Goal: Task Accomplishment & Management: Use online tool/utility

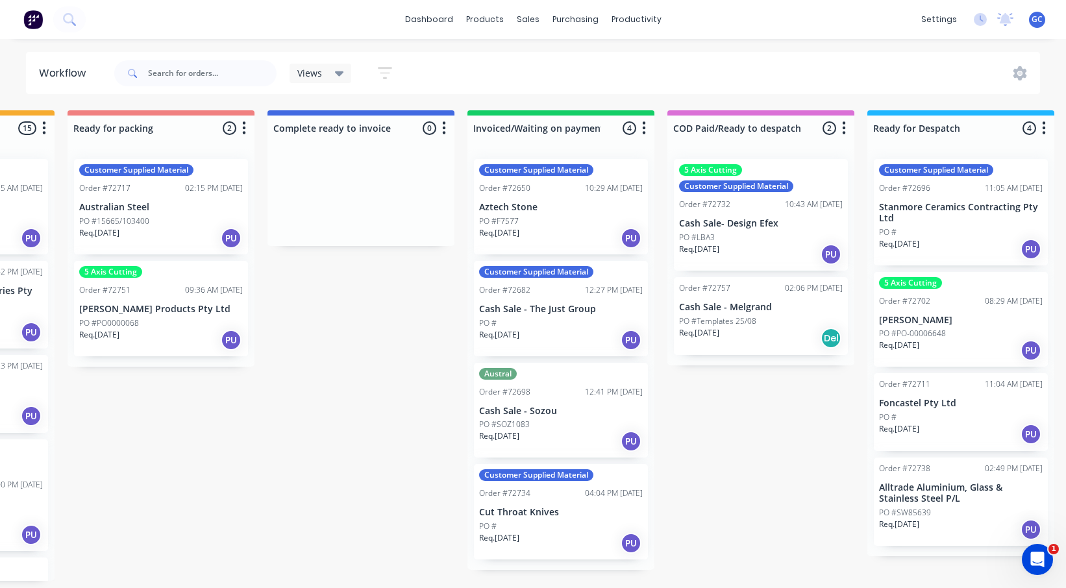
scroll to position [1183, 0]
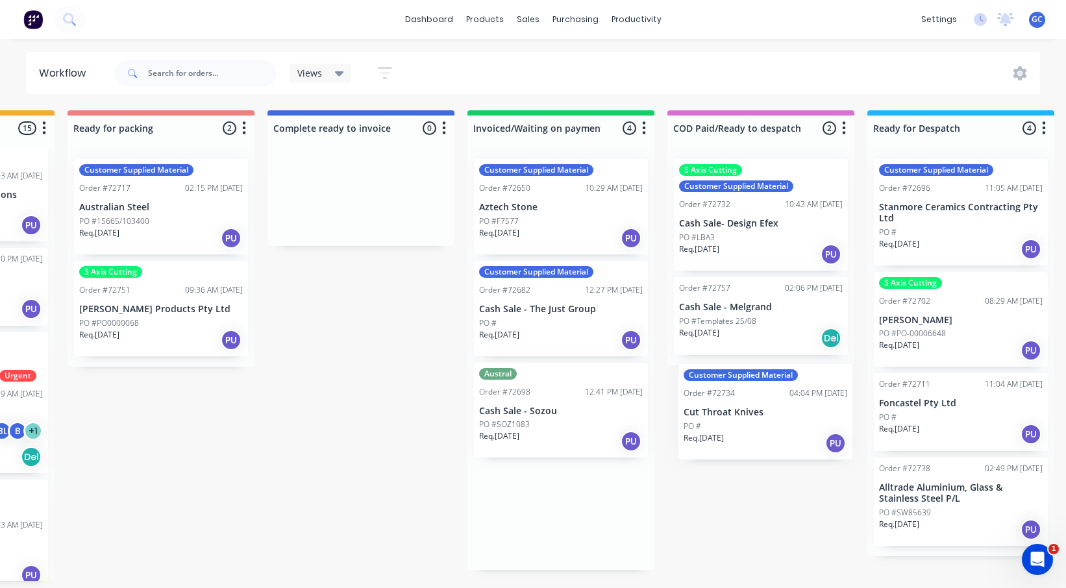
drag, startPoint x: 543, startPoint y: 507, endPoint x: 751, endPoint y: 410, distance: 229.4
click at [751, 410] on div "Submitted 0 Status colour #273444 hex #273444 Save Cancel Summaries Total order…" at bounding box center [206, 345] width 2353 height 471
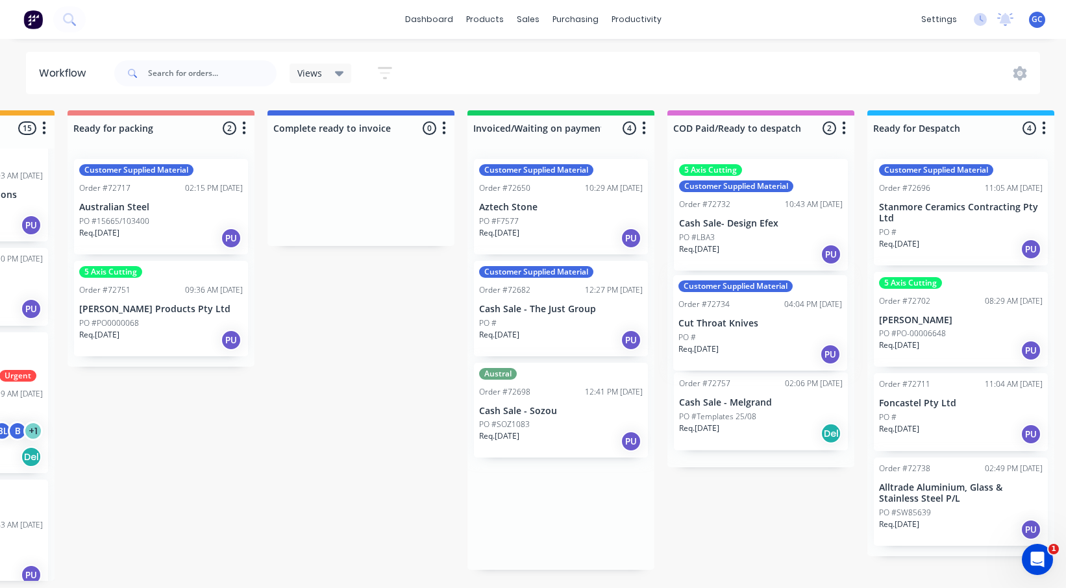
drag, startPoint x: 556, startPoint y: 513, endPoint x: 759, endPoint y: 324, distance: 277.4
click at [759, 324] on div "Submitted 0 Status colour #273444 hex #273444 Save Cancel Summaries Total order…" at bounding box center [206, 345] width 2353 height 471
click at [433, 20] on link "dashboard" at bounding box center [428, 19] width 61 height 19
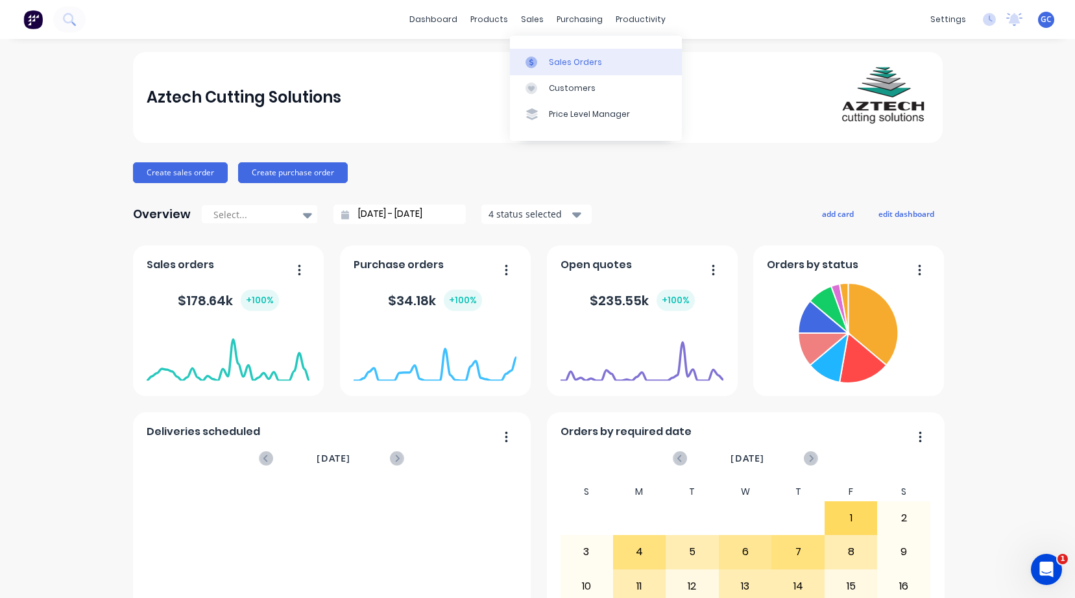
click at [567, 60] on div "Sales Orders" at bounding box center [575, 62] width 53 height 12
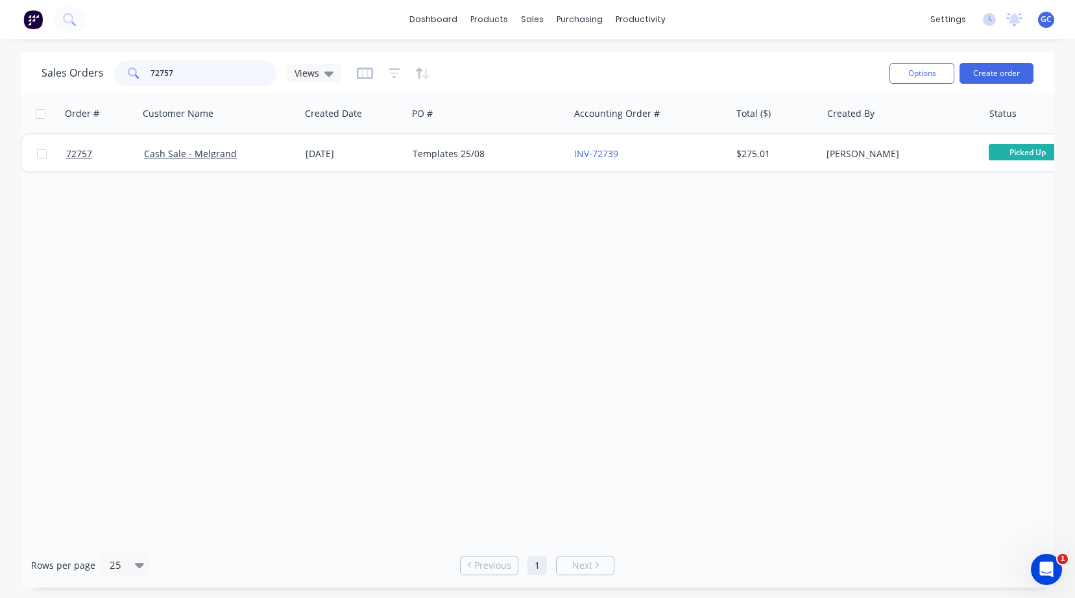
drag, startPoint x: 181, startPoint y: 72, endPoint x: 140, endPoint y: 70, distance: 41.6
click at [140, 70] on div "72757" at bounding box center [195, 73] width 162 height 26
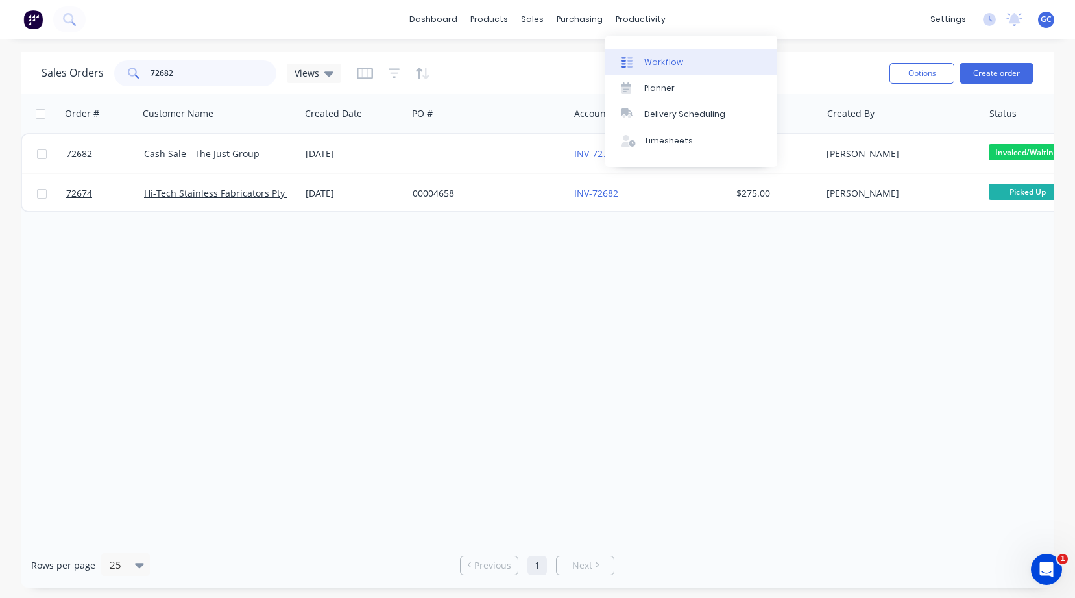
type input "72682"
click at [658, 60] on div "Workflow" at bounding box center [663, 62] width 39 height 12
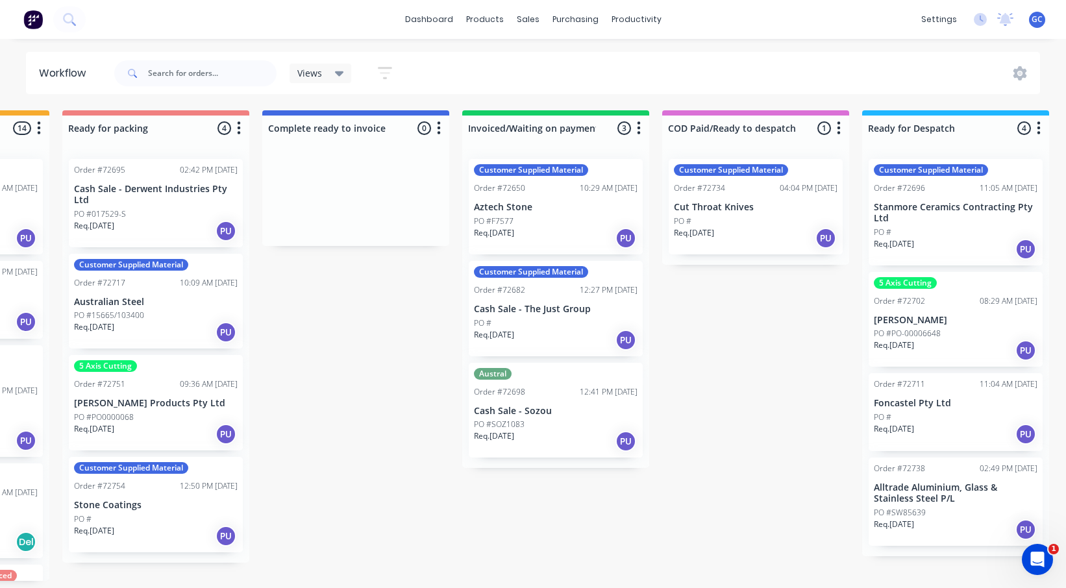
scroll to position [0, 975]
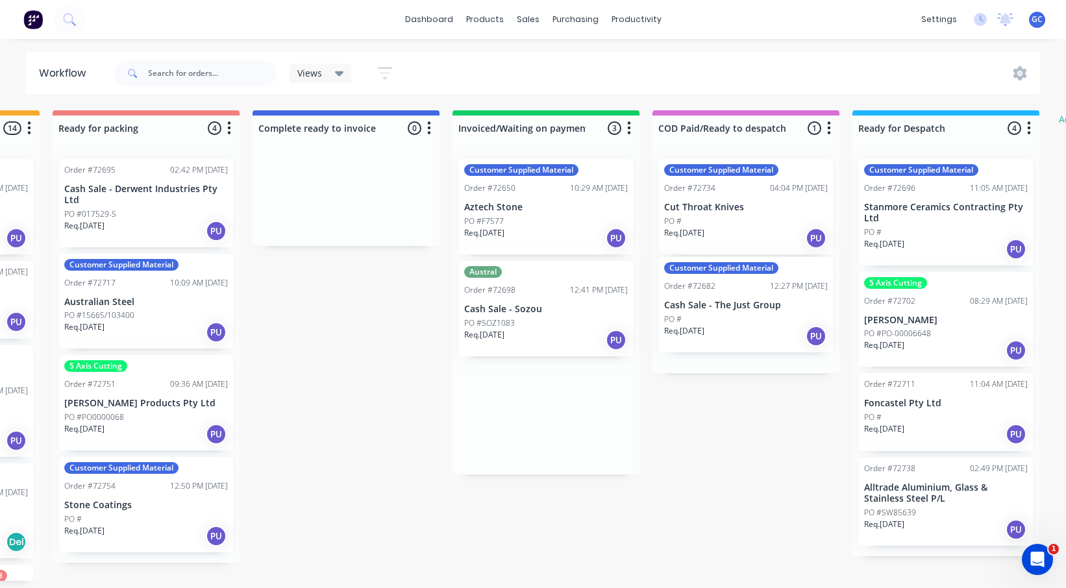
drag, startPoint x: 528, startPoint y: 306, endPoint x: 731, endPoint y: 302, distance: 203.8
click at [731, 302] on div "Submitted 0 Status colour #273444 hex #273444 Save Cancel Summaries Total order…" at bounding box center [192, 345] width 2353 height 471
